Goal: Task Accomplishment & Management: Manage account settings

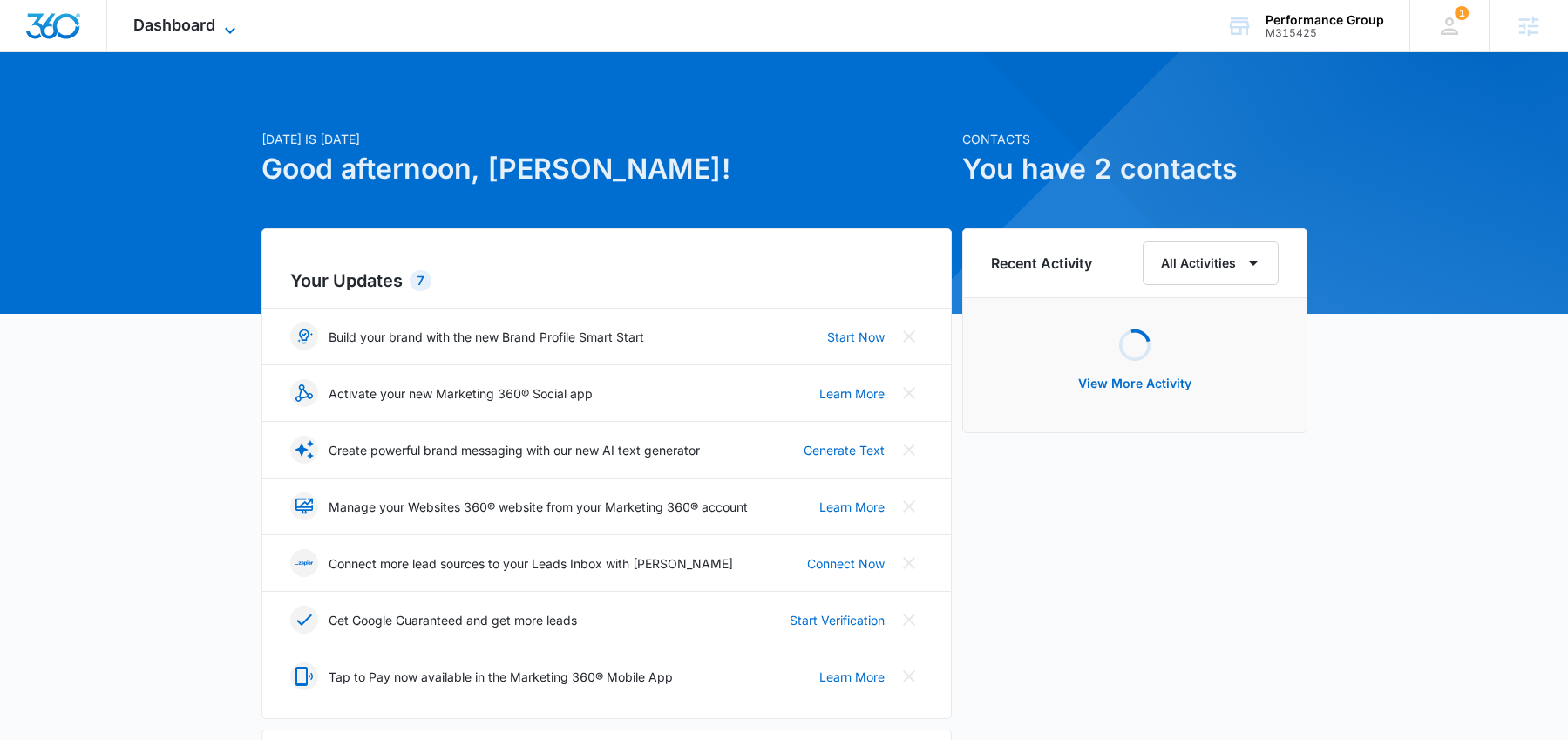
click at [167, 23] on span "Dashboard" at bounding box center [174, 24] width 82 height 18
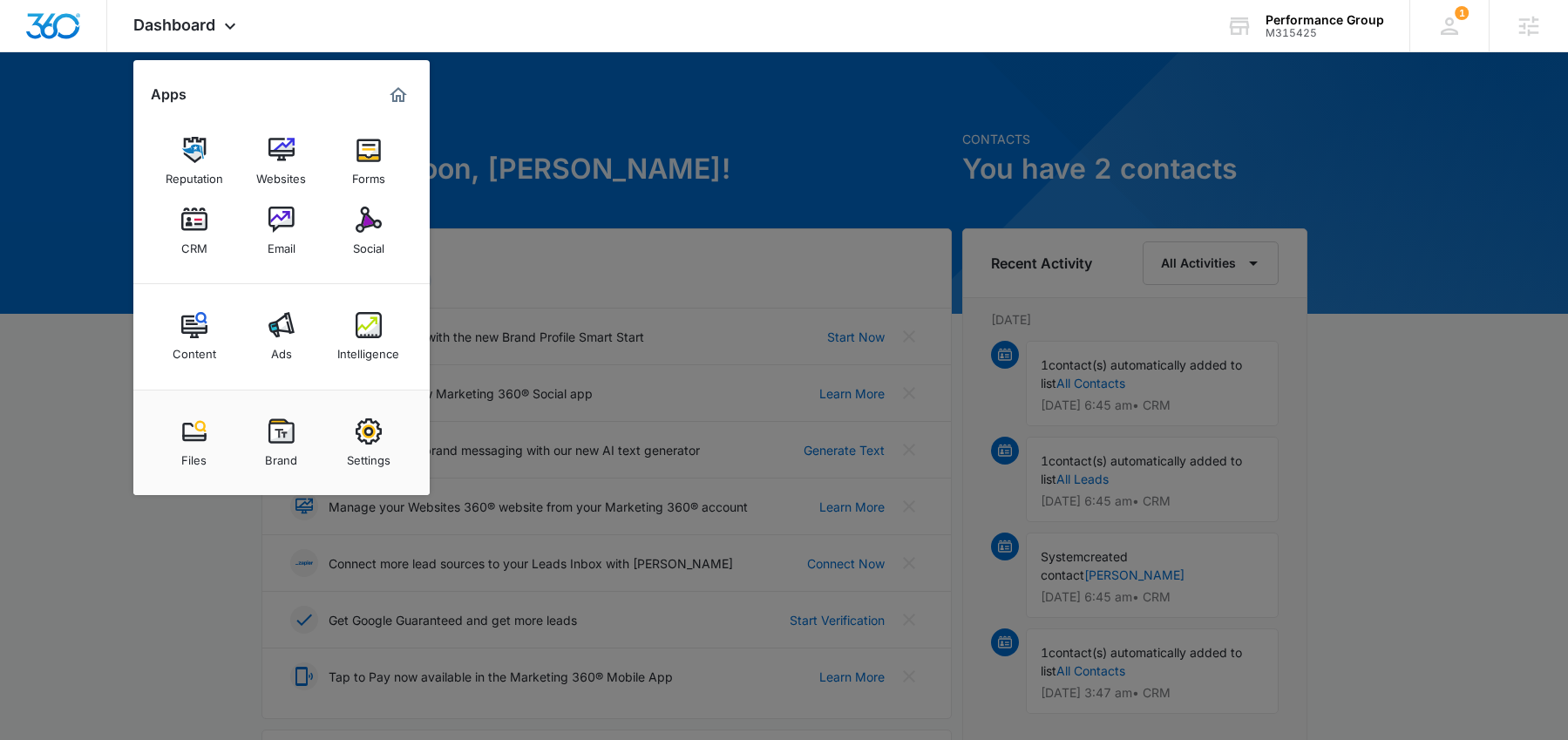
click at [679, 109] on div at bounding box center [784, 370] width 1568 height 740
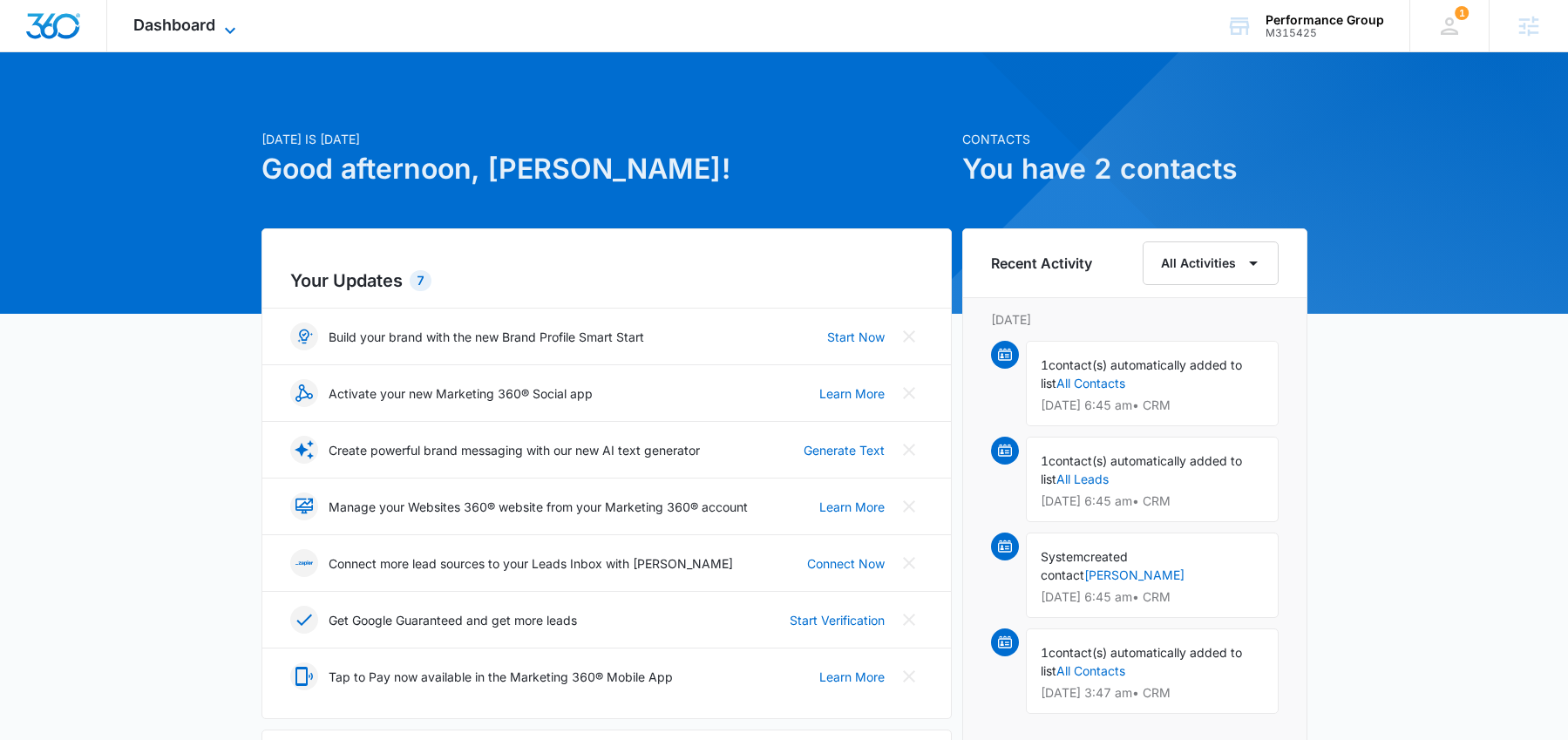
click at [200, 30] on span "Dashboard" at bounding box center [174, 24] width 82 height 18
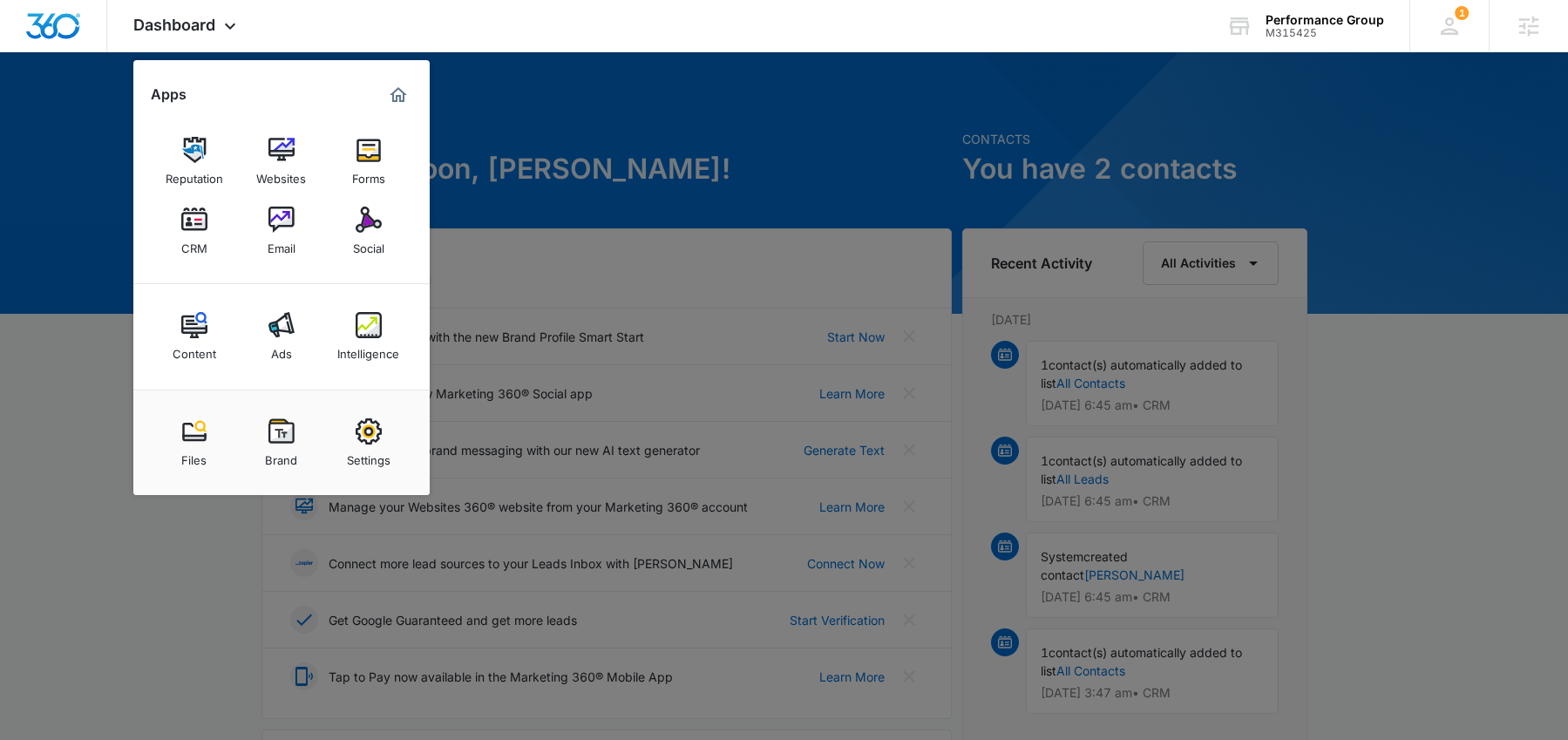
click at [283, 212] on img at bounding box center [281, 219] width 26 height 26
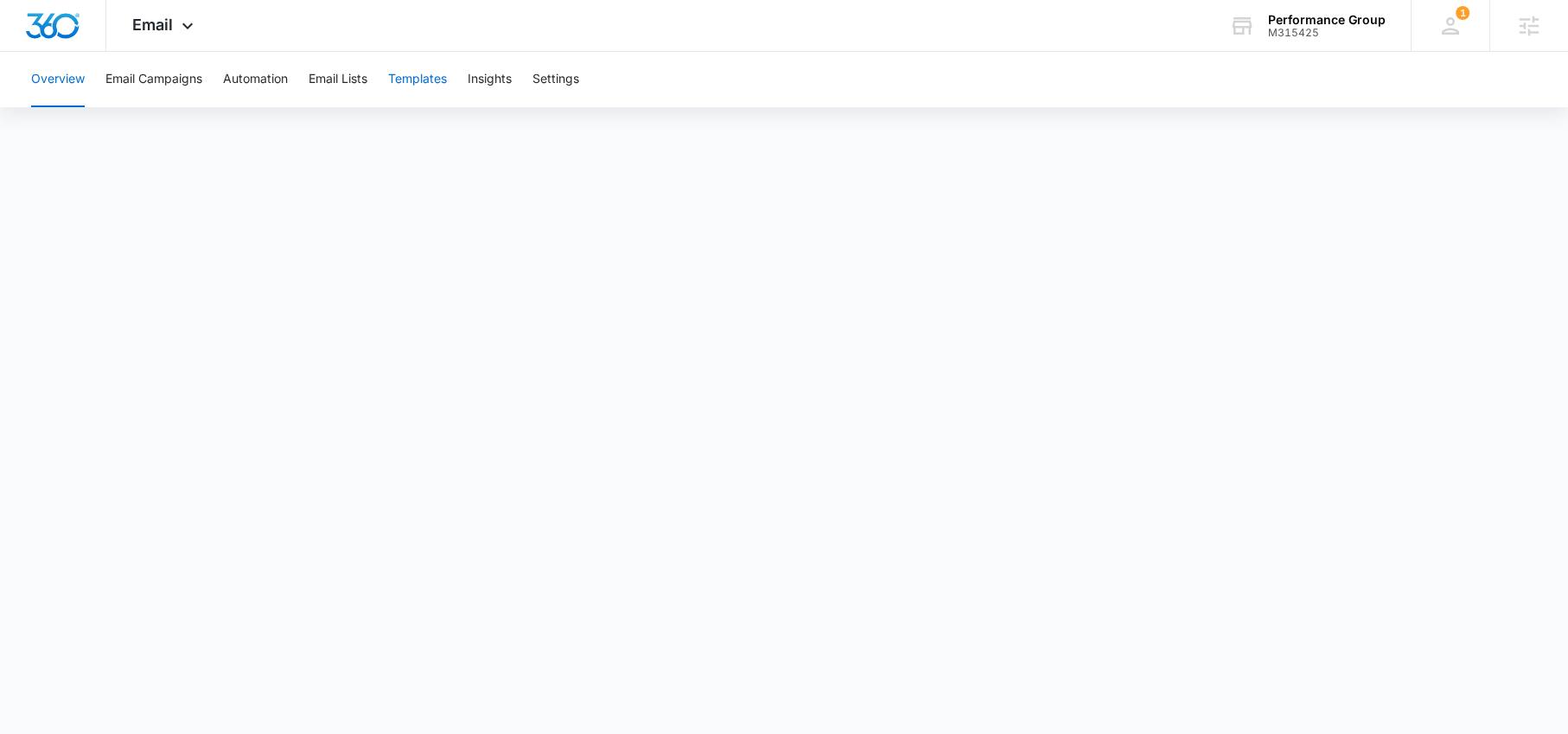
click at [437, 78] on button "Templates" at bounding box center [417, 79] width 59 height 55
click at [339, 79] on button "Email Lists" at bounding box center [338, 79] width 59 height 55
click at [251, 79] on button "Automation" at bounding box center [255, 79] width 65 height 55
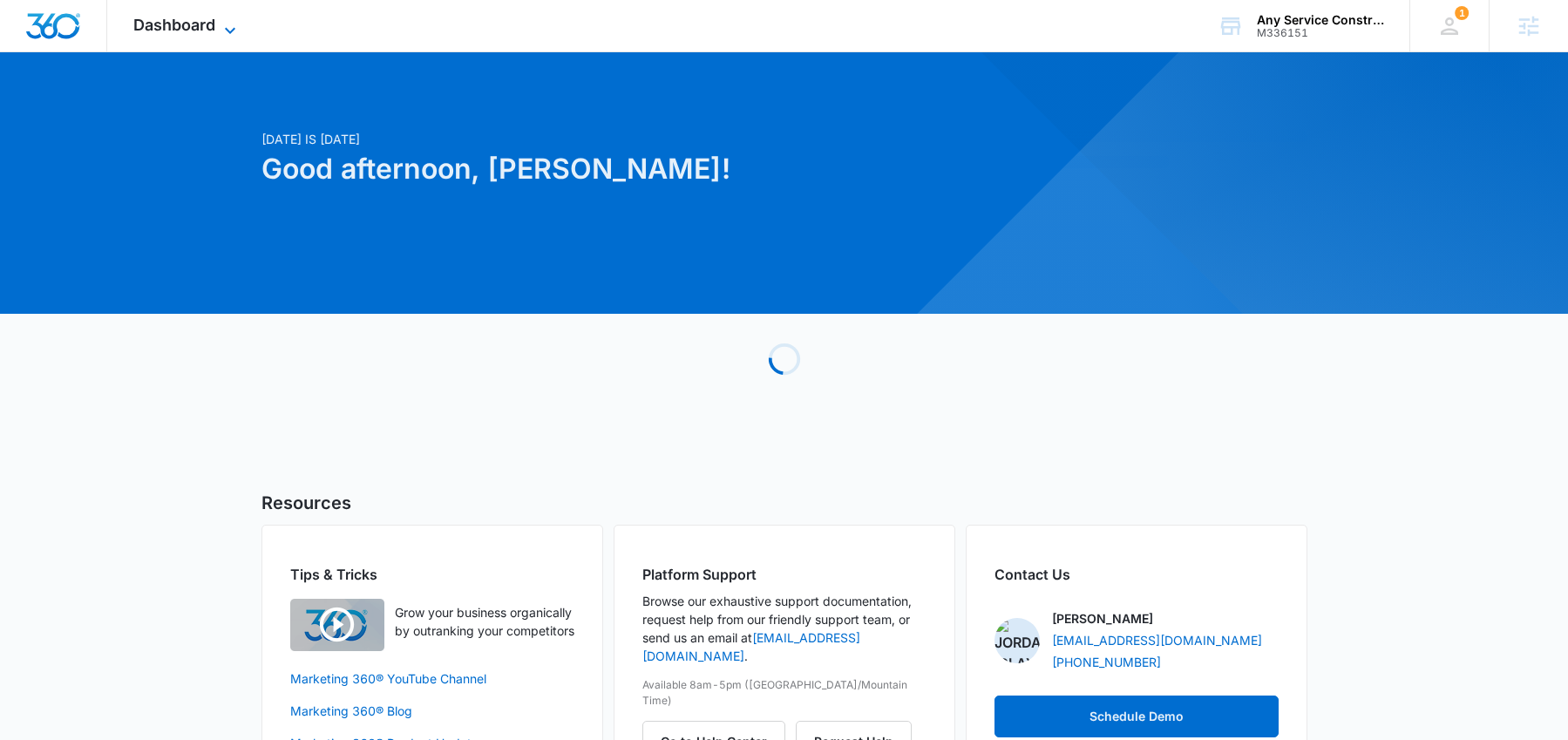
click at [223, 32] on icon at bounding box center [229, 30] width 21 height 21
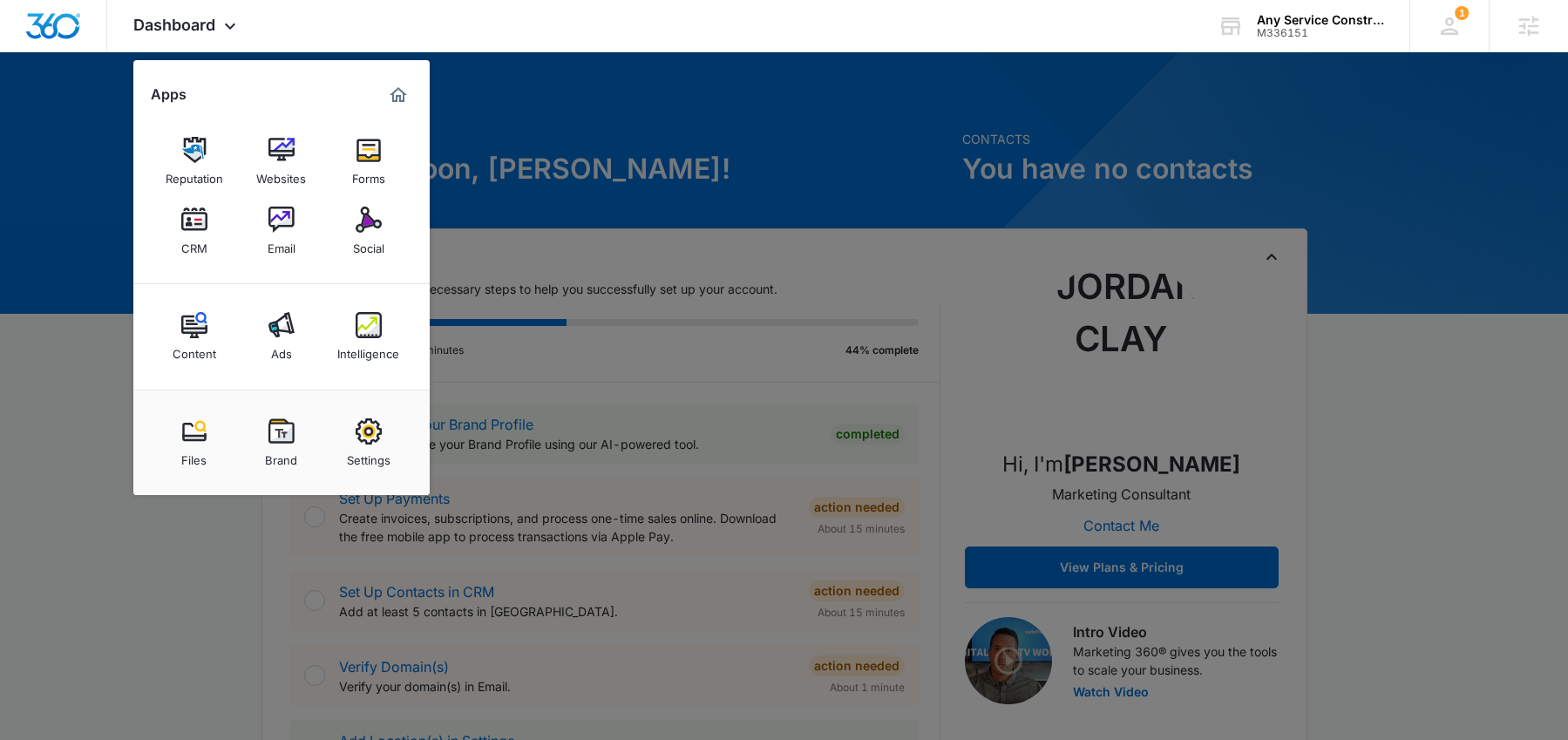
click at [650, 200] on div at bounding box center [784, 370] width 1568 height 740
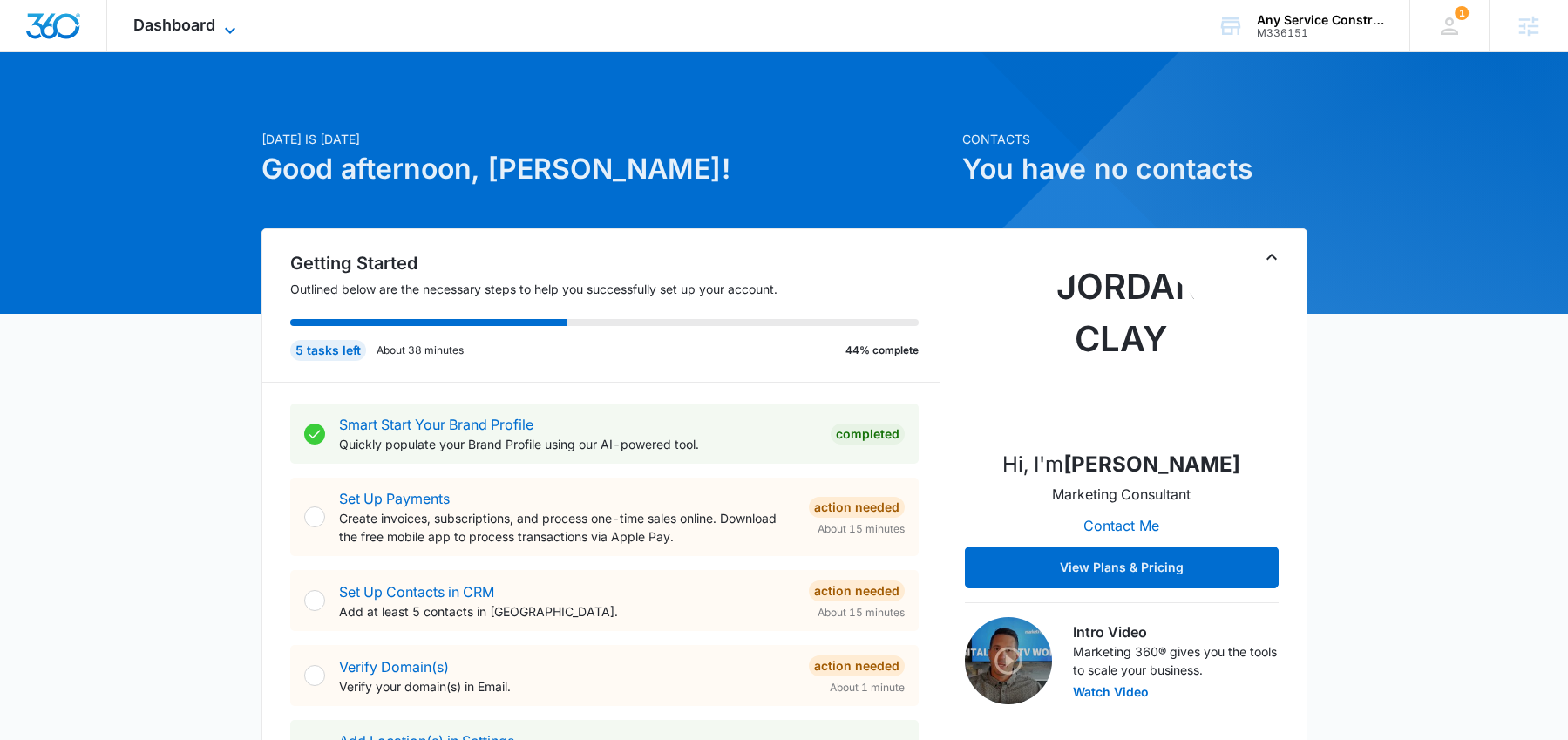
click at [224, 30] on icon at bounding box center [229, 30] width 21 height 21
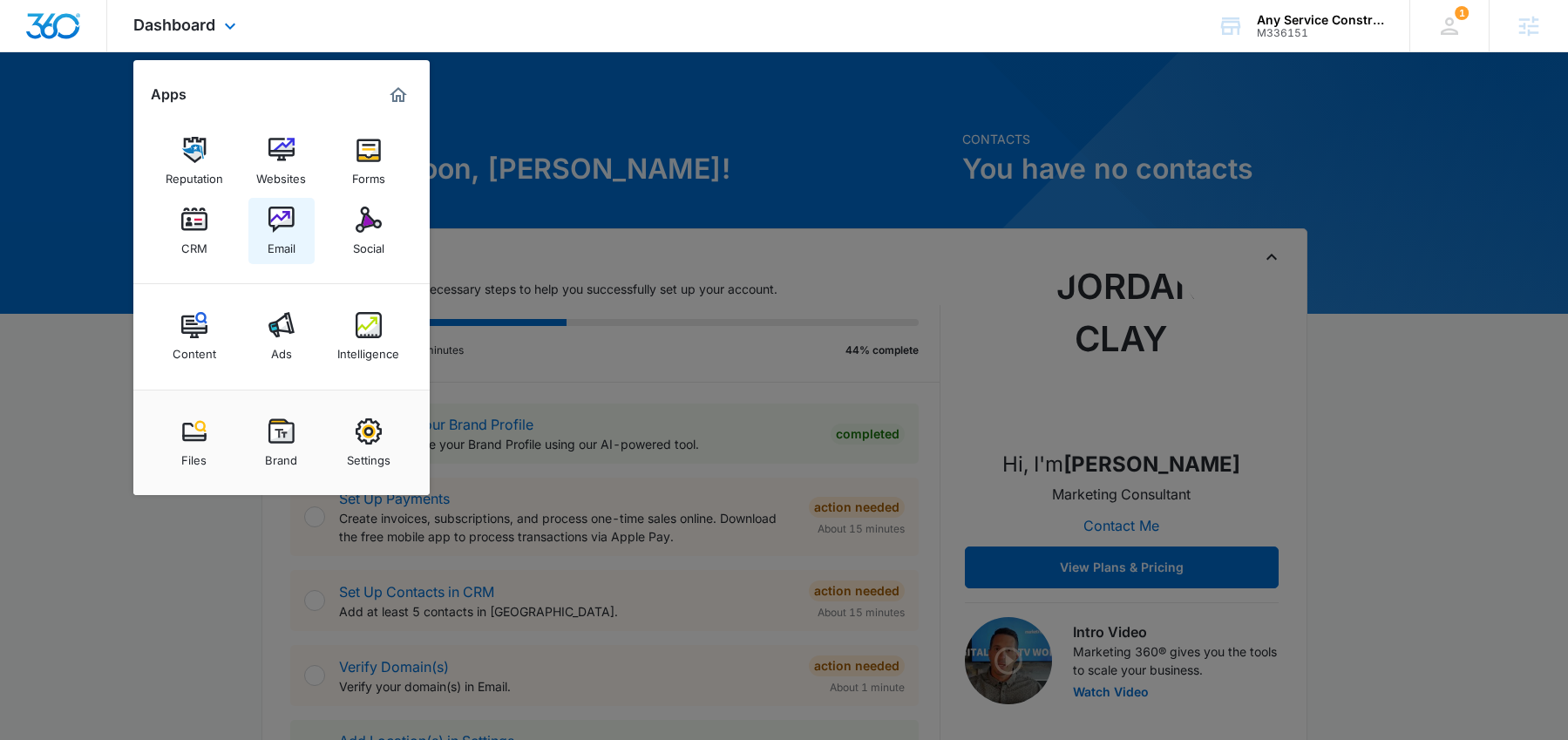
click at [274, 211] on img at bounding box center [281, 219] width 26 height 26
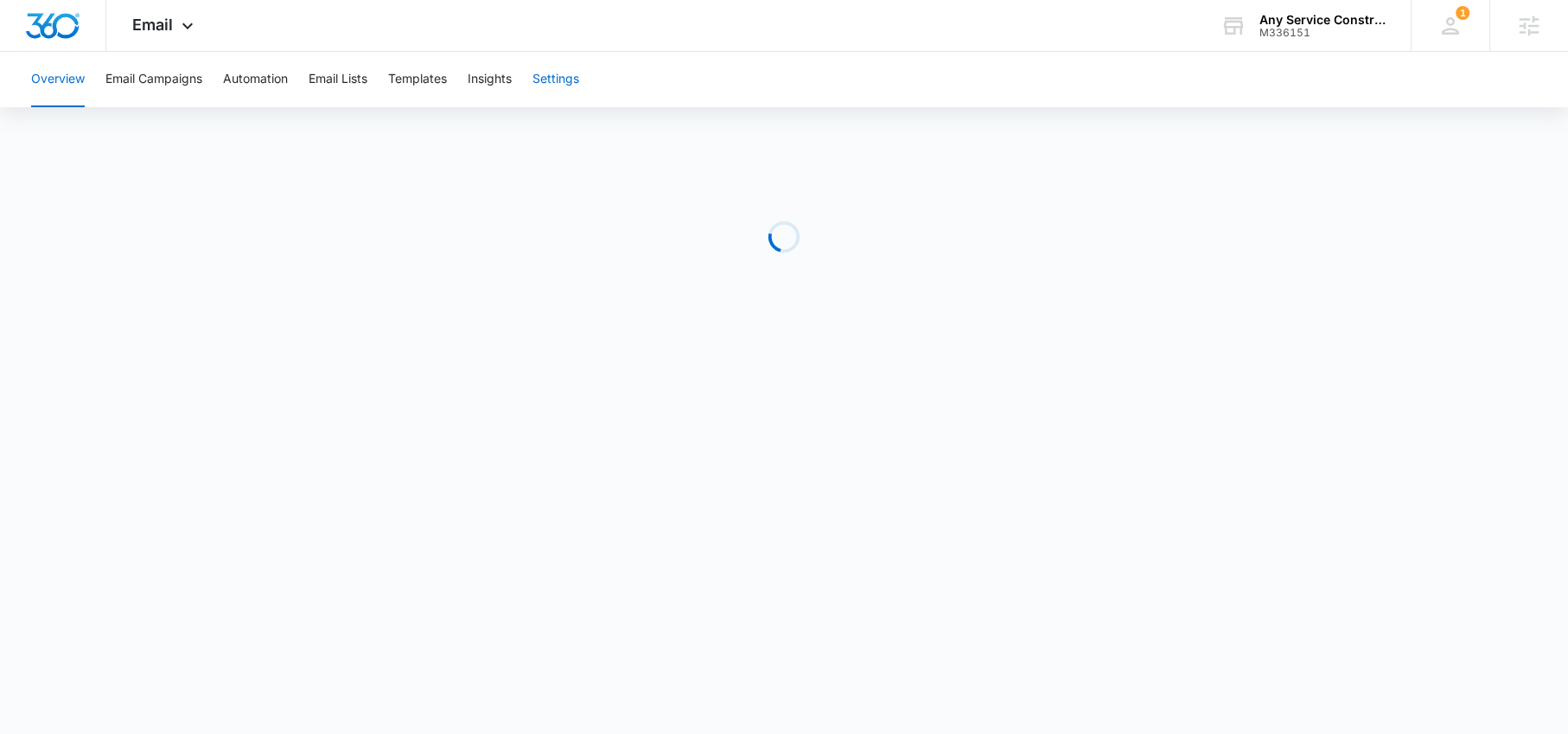
click at [541, 78] on button "Settings" at bounding box center [555, 79] width 46 height 55
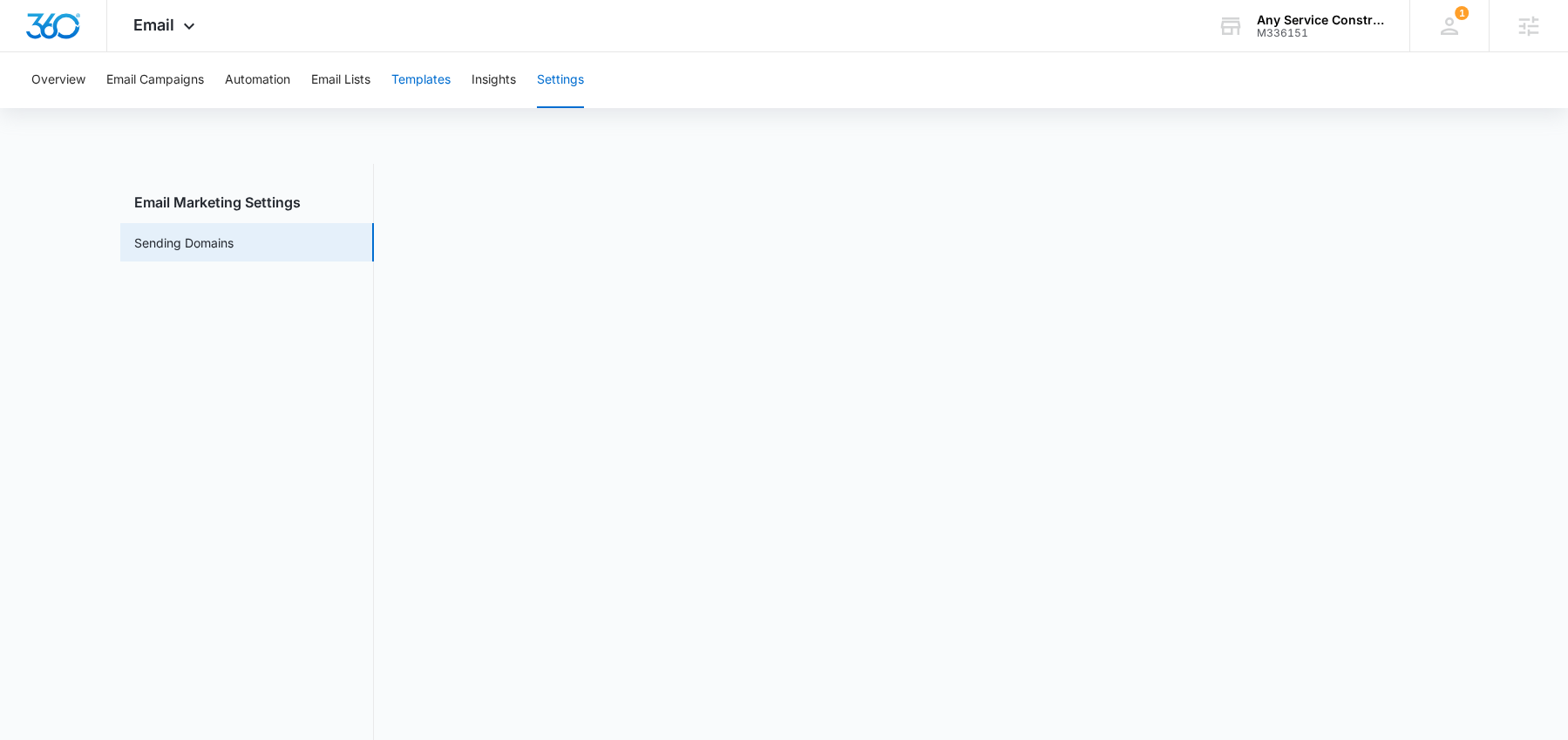
click at [414, 88] on button "Templates" at bounding box center [421, 80] width 59 height 56
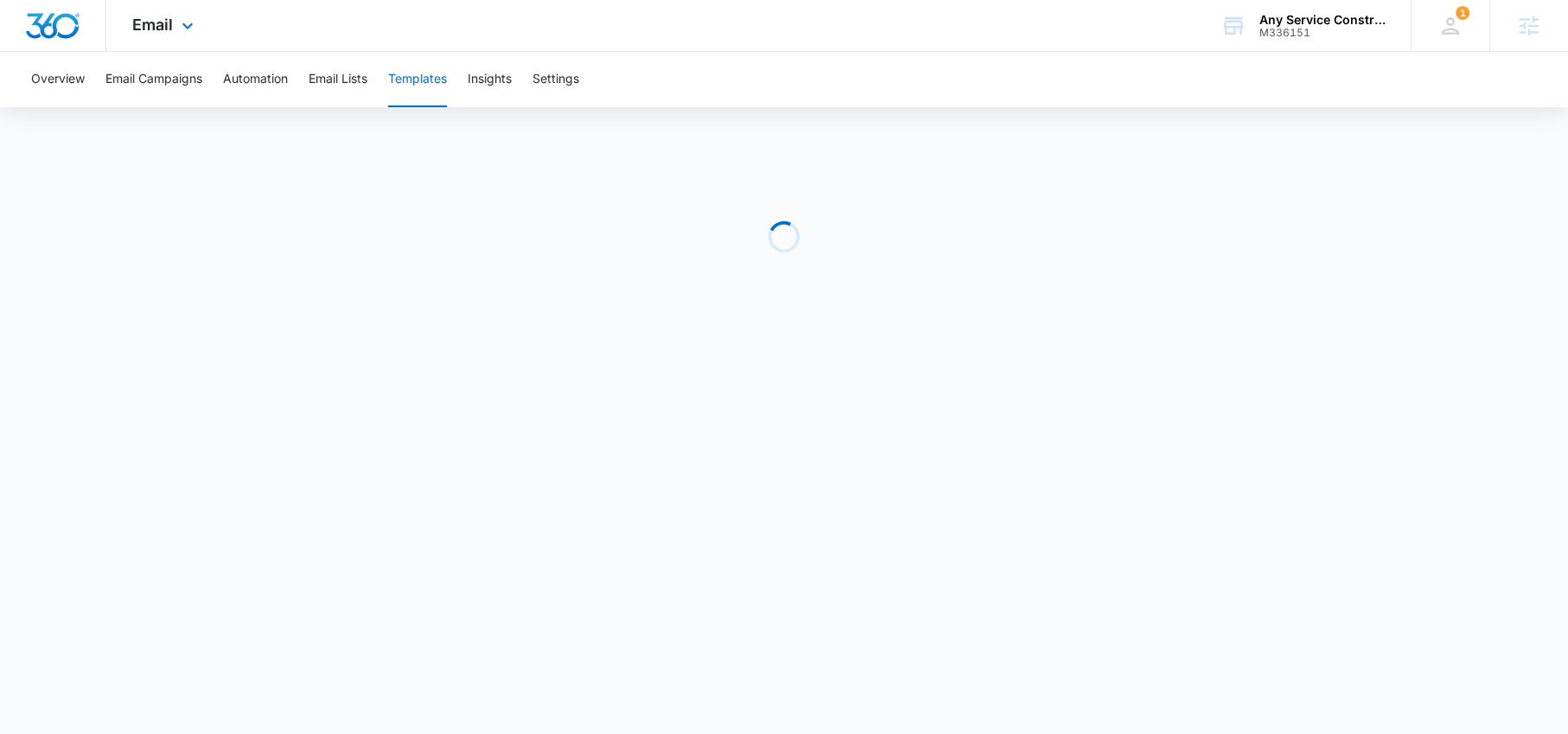
click at [179, 17] on div "Email Apps Reputation Websites Forms CRM Email Social Content Ads Intelligence …" at bounding box center [165, 25] width 118 height 51
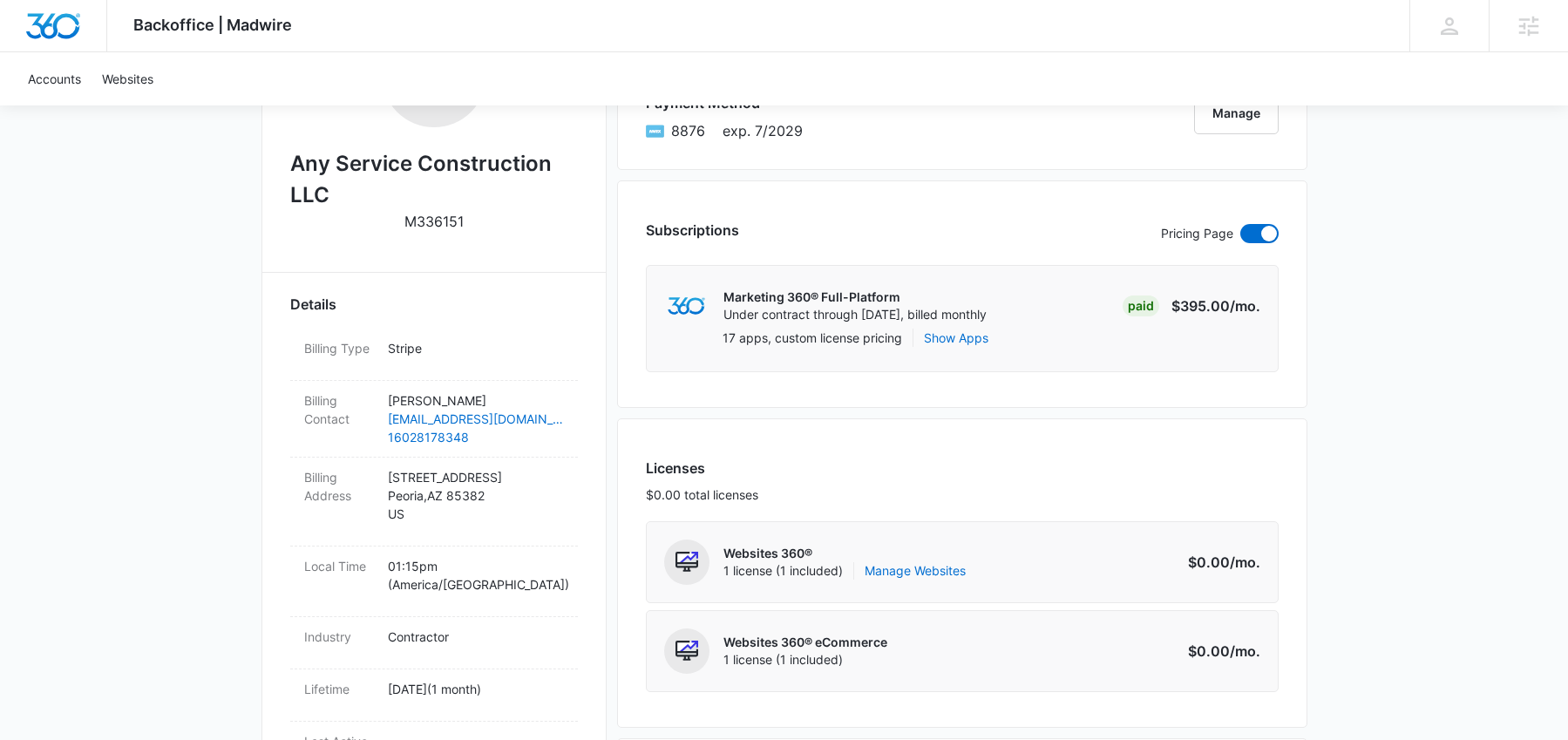
scroll to position [577, 0]
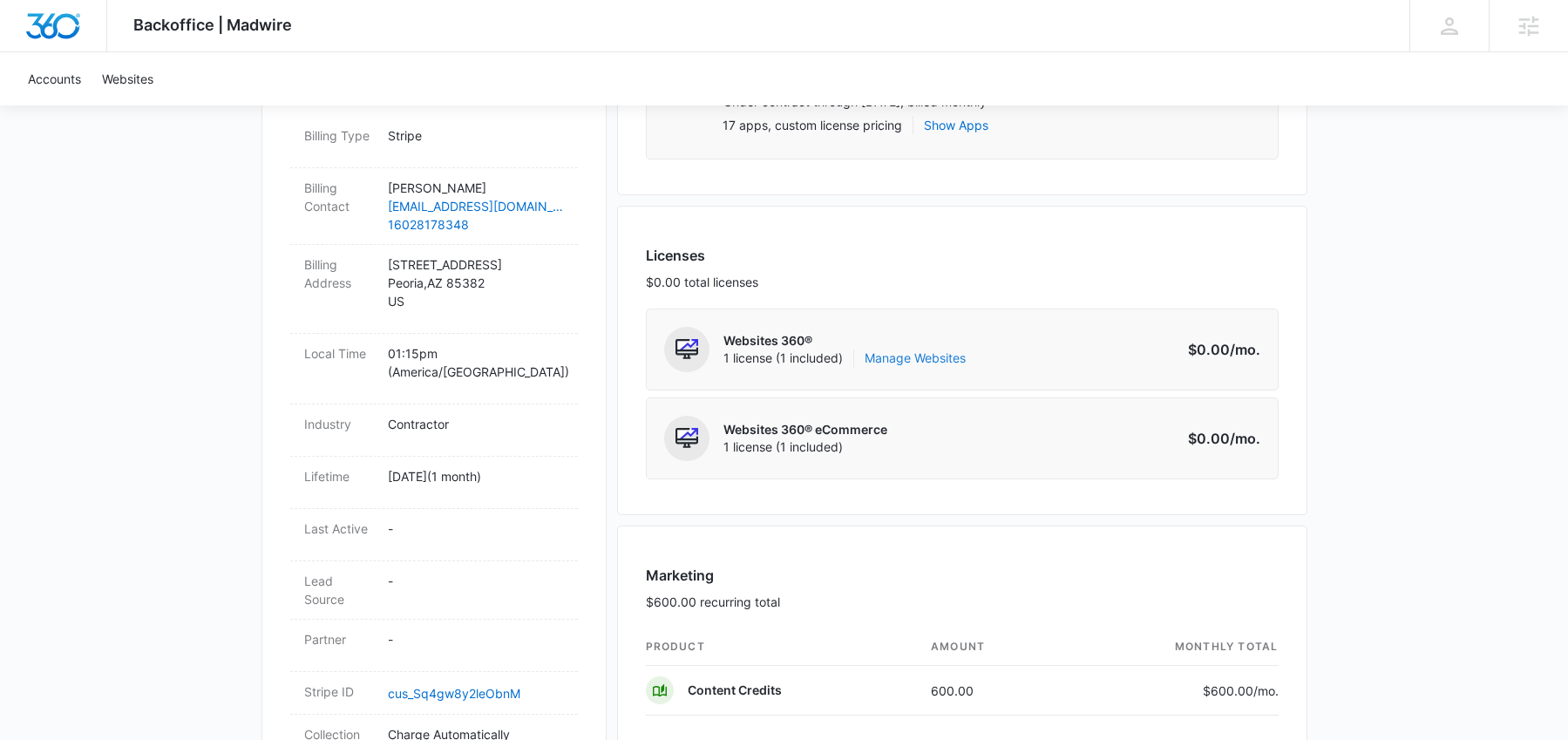
click at [933, 361] on link "Manage Websites" at bounding box center [915, 358] width 101 height 17
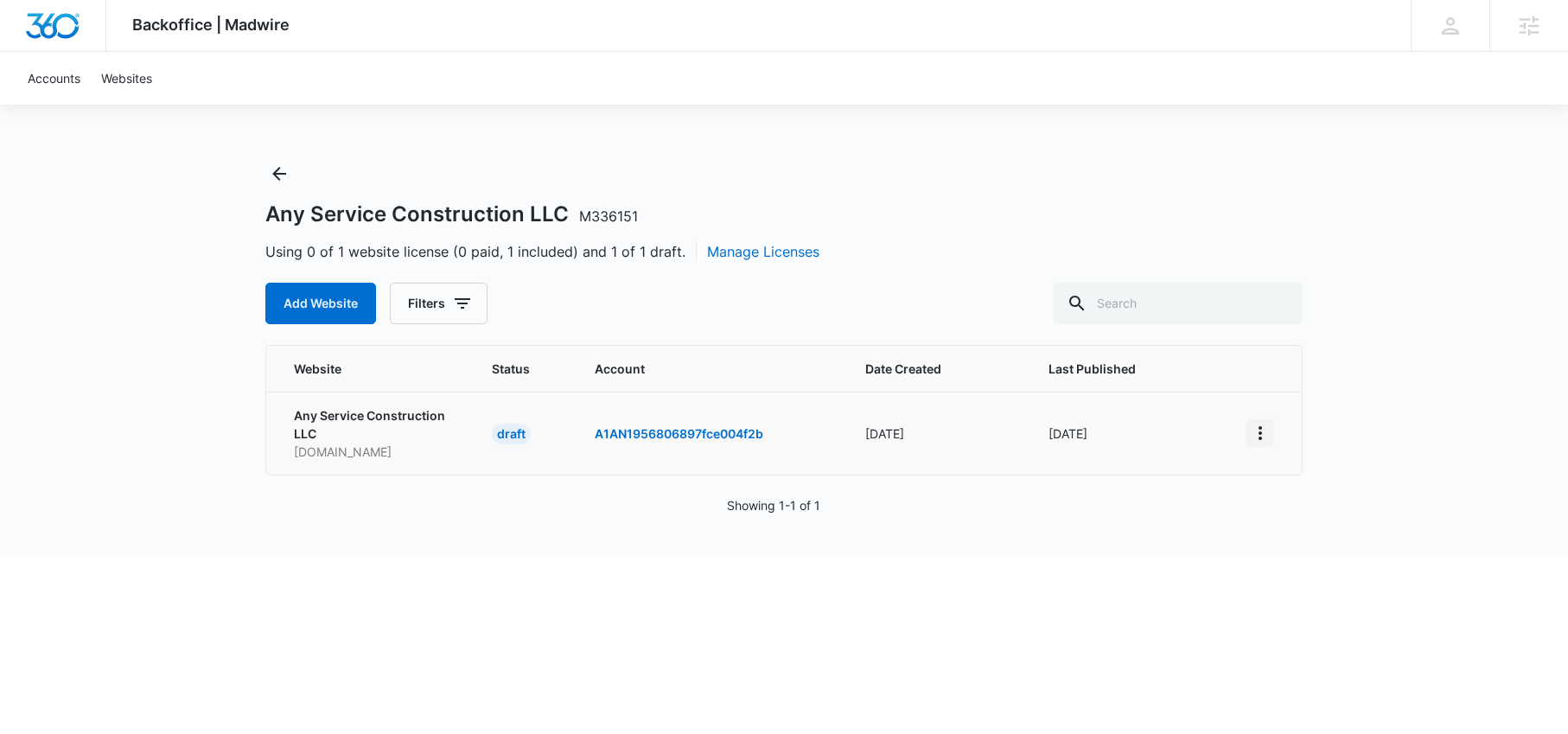
click at [1261, 437] on icon "View More" at bounding box center [1260, 433] width 21 height 21
click at [1309, 560] on div "Activate Draft" at bounding box center [1320, 560] width 103 height 12
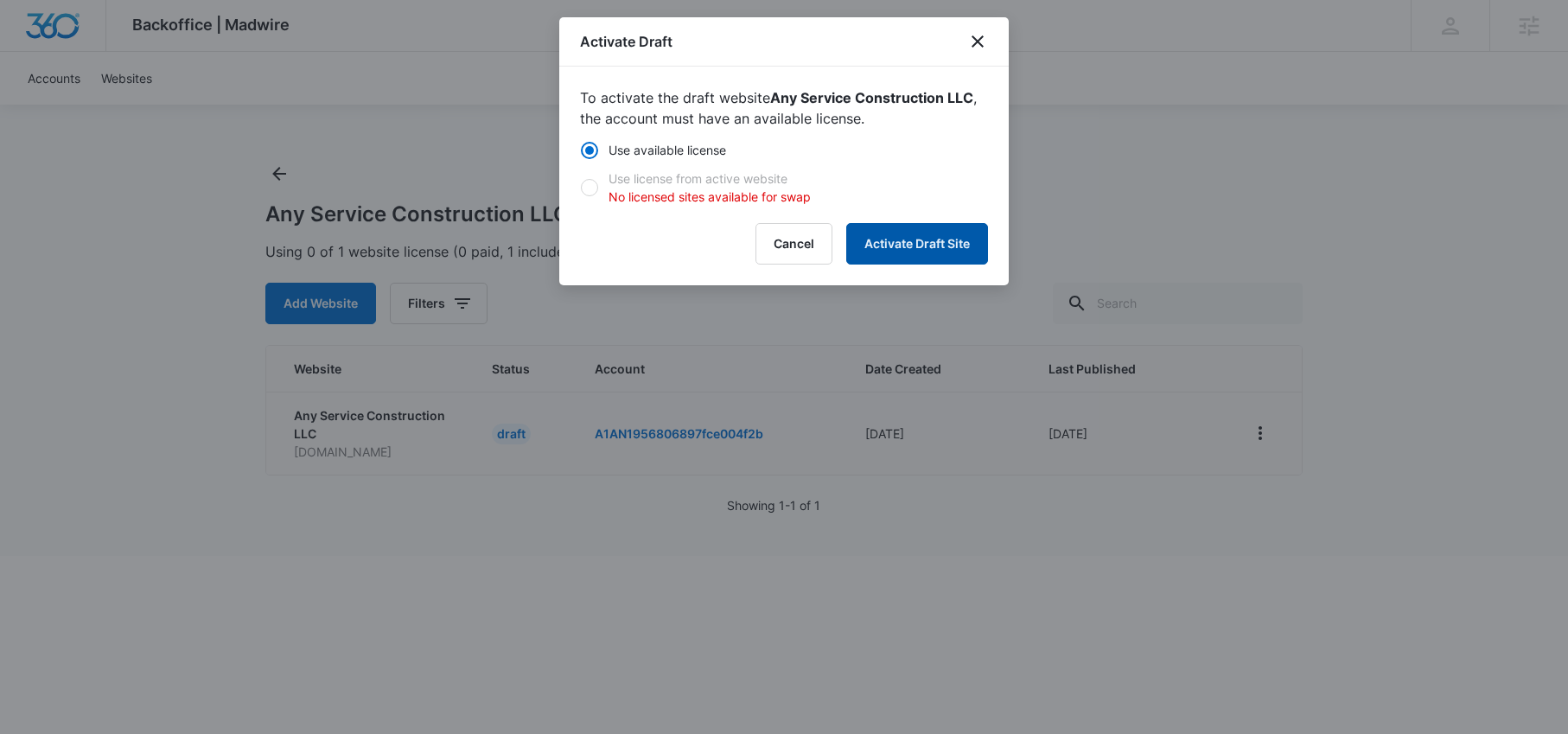
click at [932, 249] on button "Activate Draft Site" at bounding box center [916, 243] width 142 height 42
